Goal: Navigation & Orientation: Understand site structure

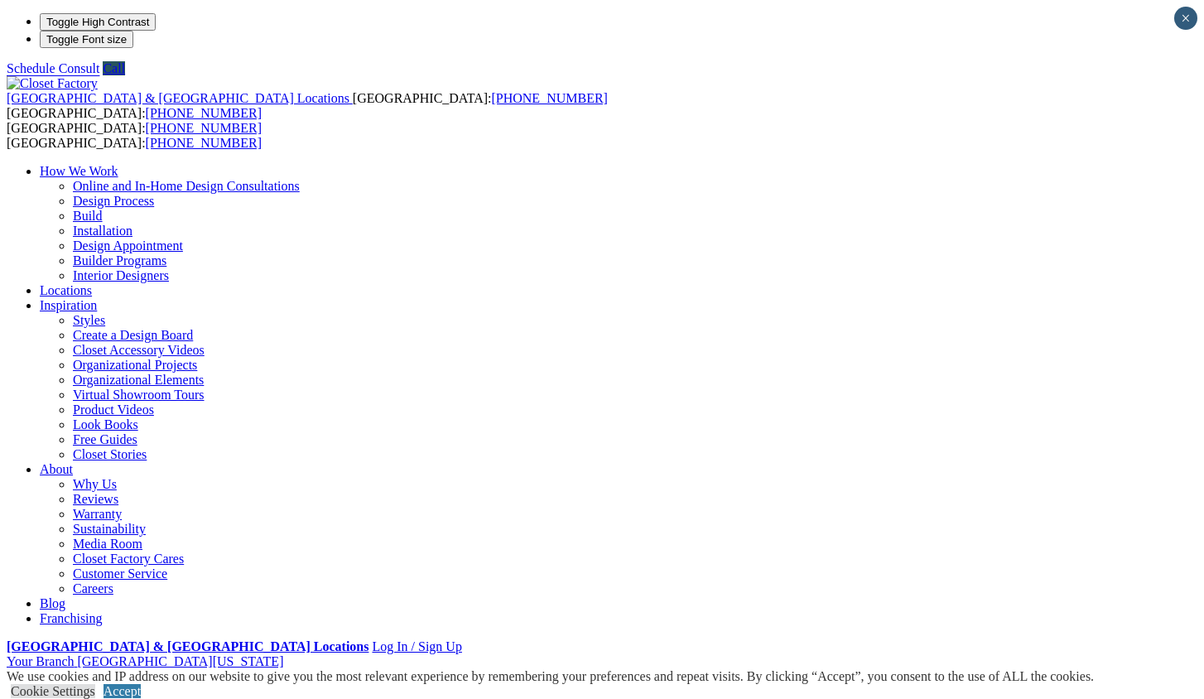
click at [85, 697] on link "Closet Organizers" at bounding box center [120, 704] width 95 height 14
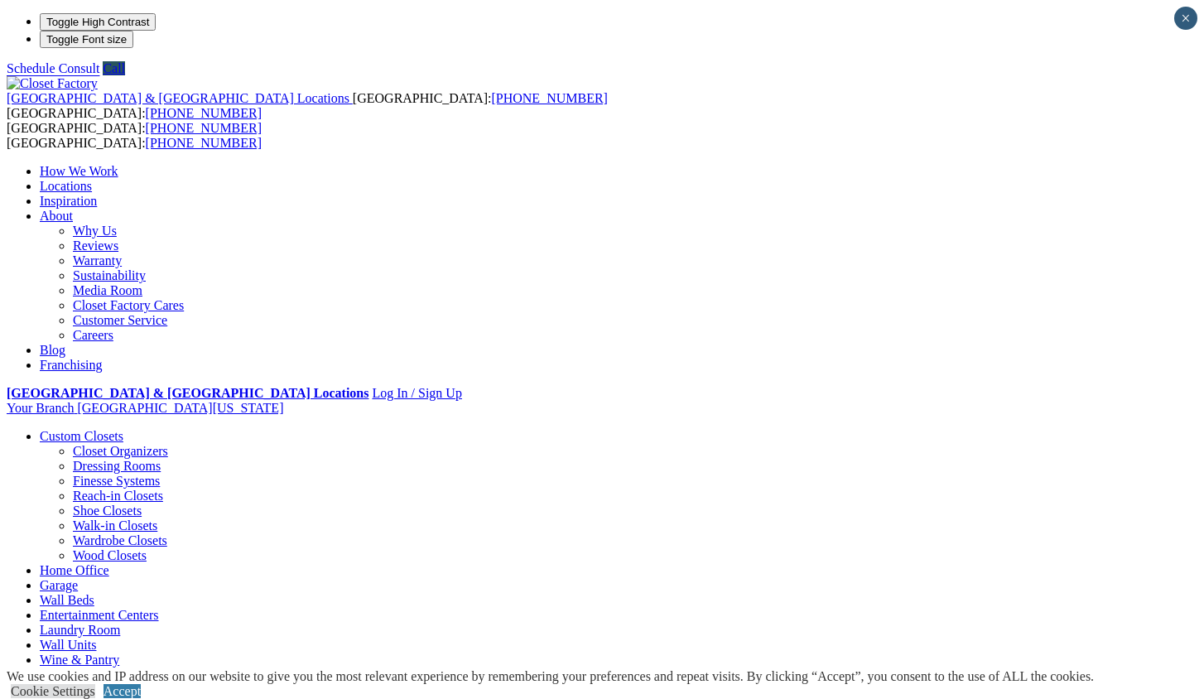
click at [78, 578] on link "Garage" at bounding box center [59, 585] width 38 height 14
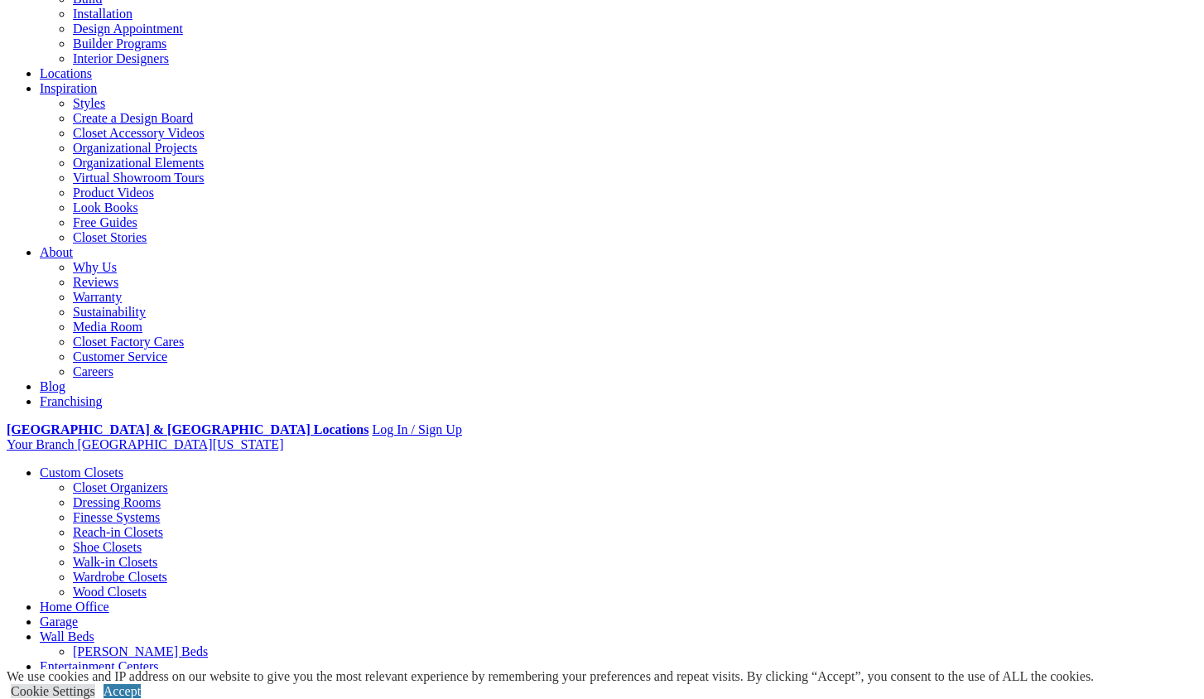
scroll to position [219, 0]
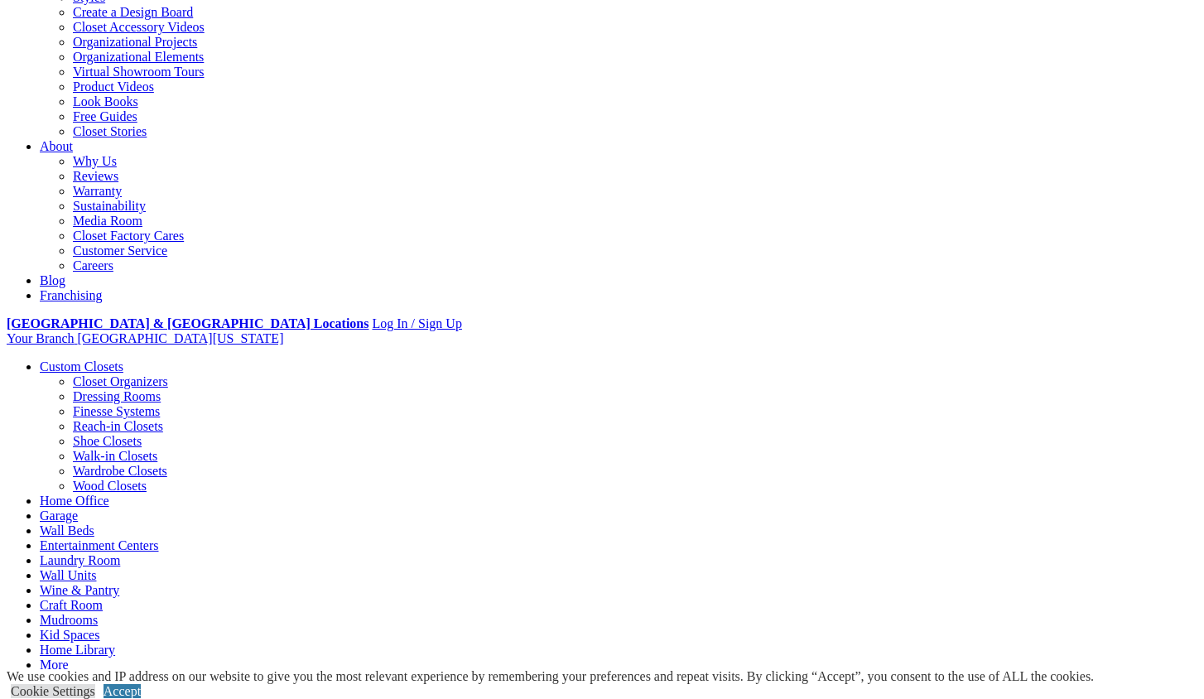
click at [120, 553] on link "Laundry Room" at bounding box center [80, 560] width 80 height 14
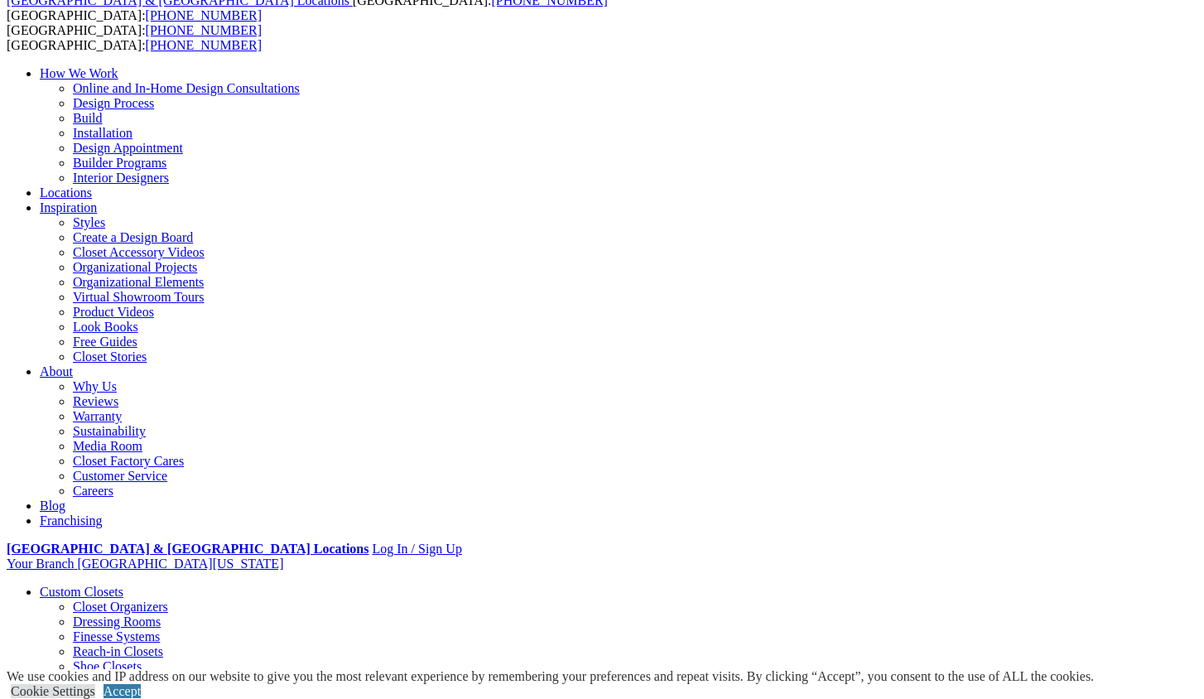
scroll to position [103, 0]
